Goal: Task Accomplishment & Management: Complete application form

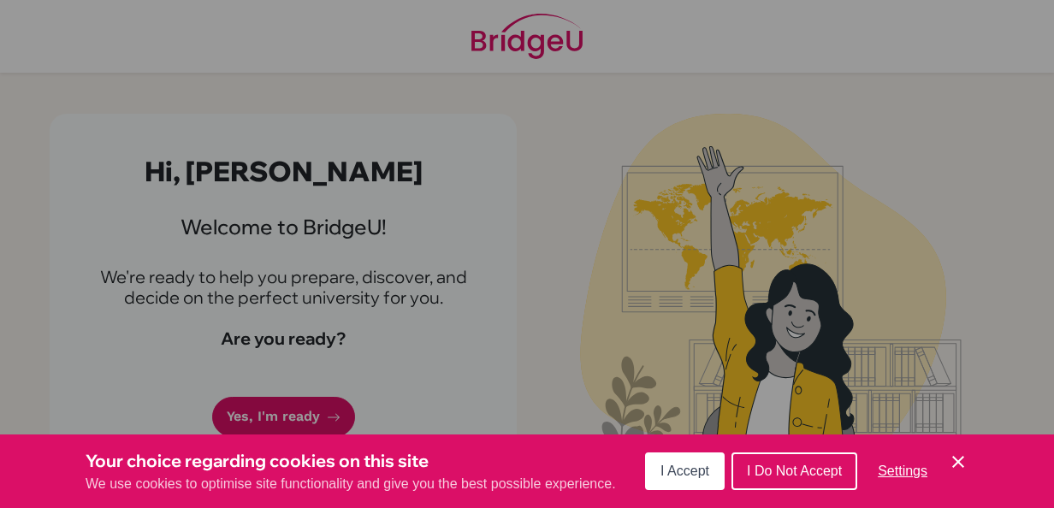
click at [762, 465] on span "I Do Not Accept" at bounding box center [794, 471] width 95 height 15
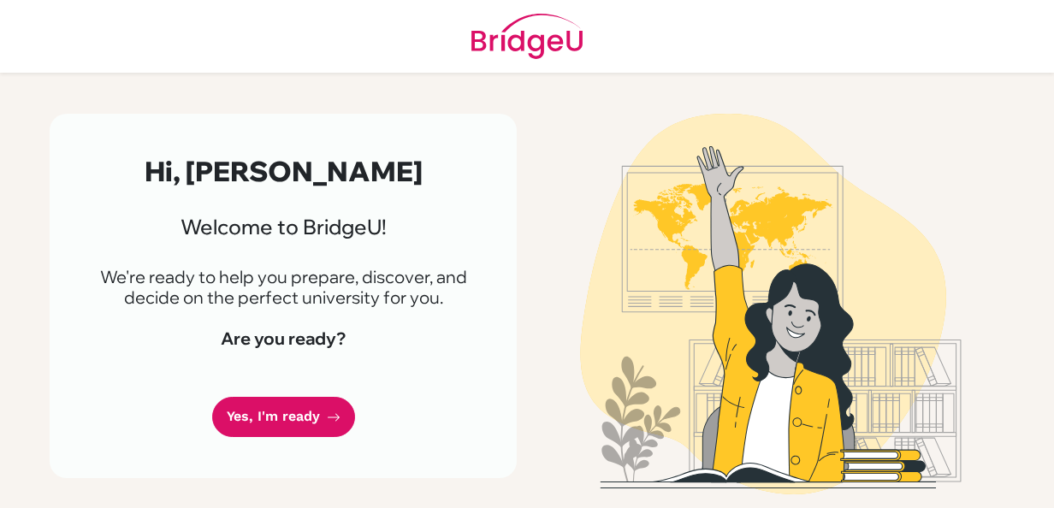
click at [329, 394] on div "Hi, Hannah 👋 Welcome to BridgeU! We're ready to help you prepare, discover, and…" at bounding box center [283, 296] width 467 height 364
click at [323, 406] on link "Yes, I'm ready" at bounding box center [283, 417] width 143 height 40
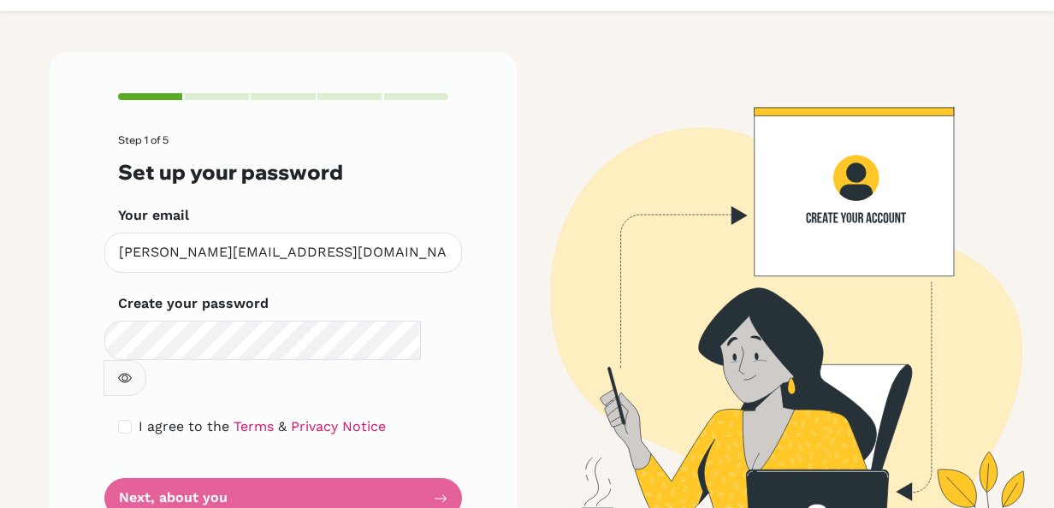
scroll to position [63, 0]
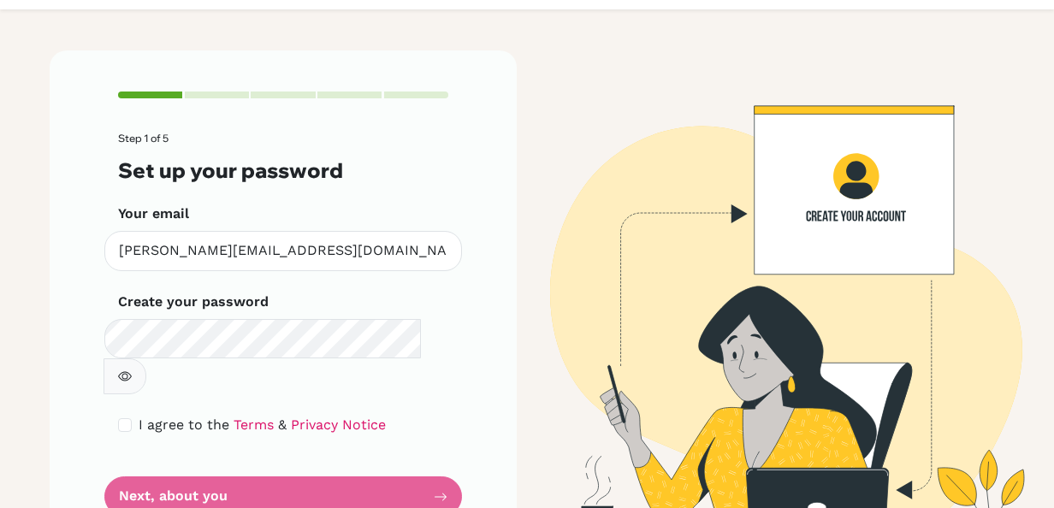
click at [193, 417] on span "I agree to the" at bounding box center [184, 425] width 91 height 16
click at [118, 418] on input "checkbox" at bounding box center [125, 425] width 14 height 14
checkbox input "true"
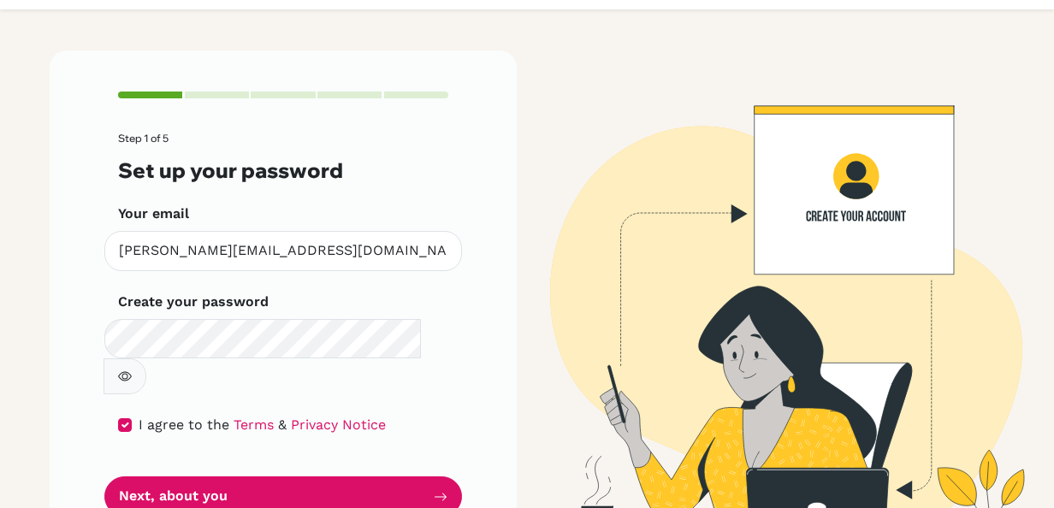
click at [146, 359] on button "button" at bounding box center [125, 377] width 43 height 36
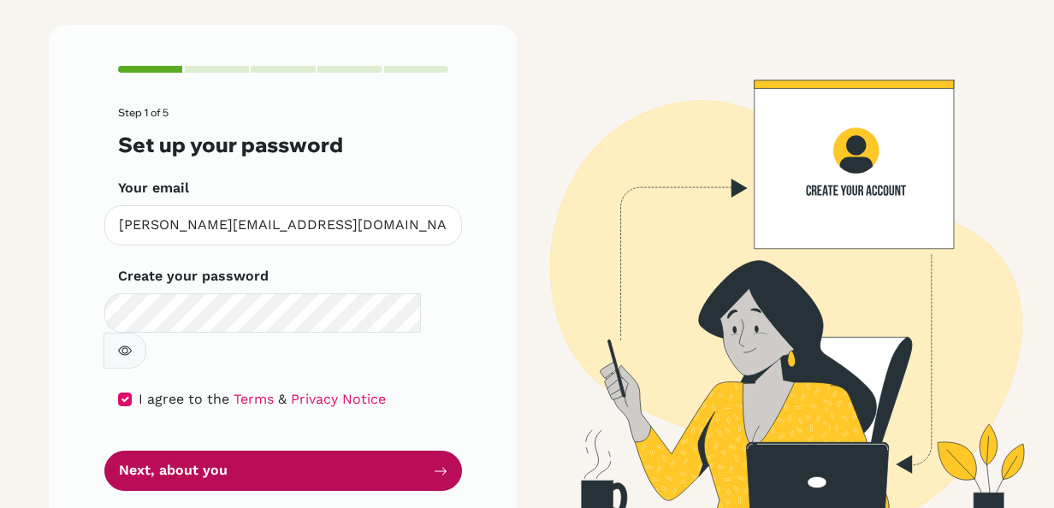
click at [359, 451] on button "Next, about you" at bounding box center [283, 471] width 358 height 40
